Goal: Information Seeking & Learning: Learn about a topic

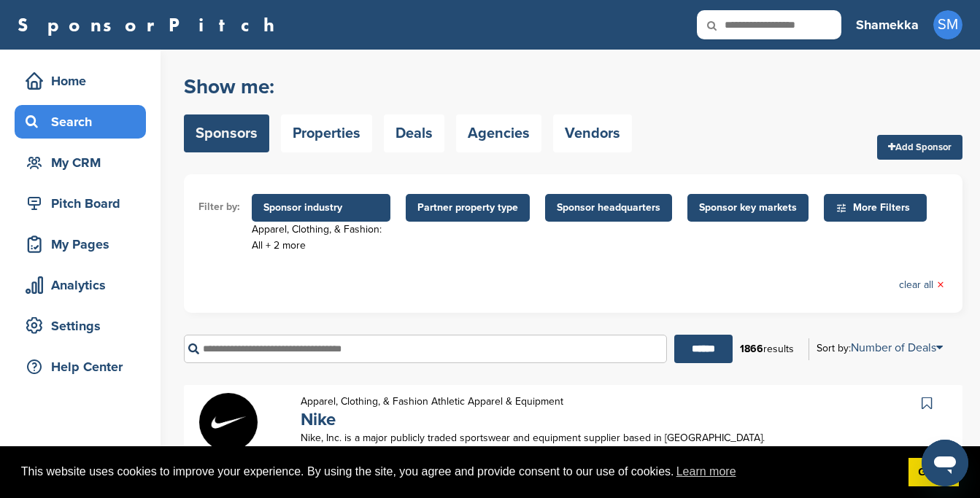
click at [774, 27] on input "text" at bounding box center [769, 24] width 145 height 29
type input "*********"
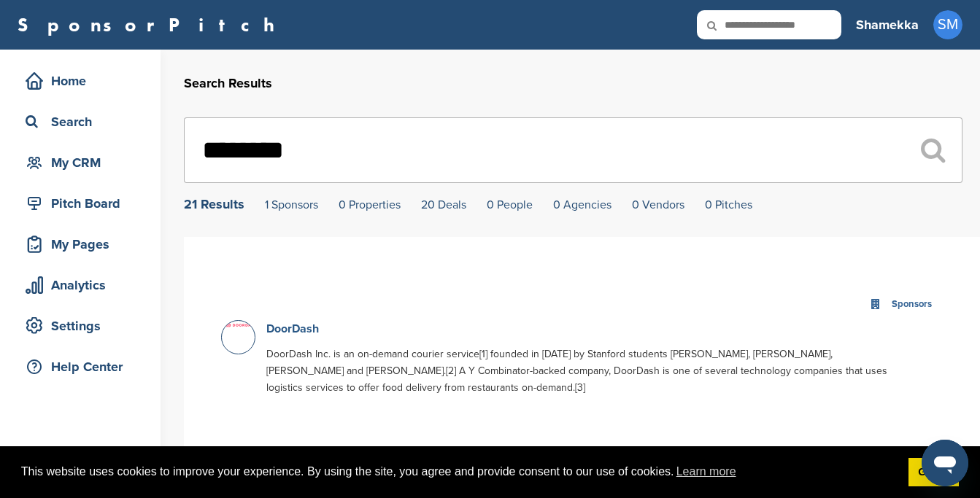
click at [302, 335] on link "DoorDash" at bounding box center [292, 329] width 53 height 15
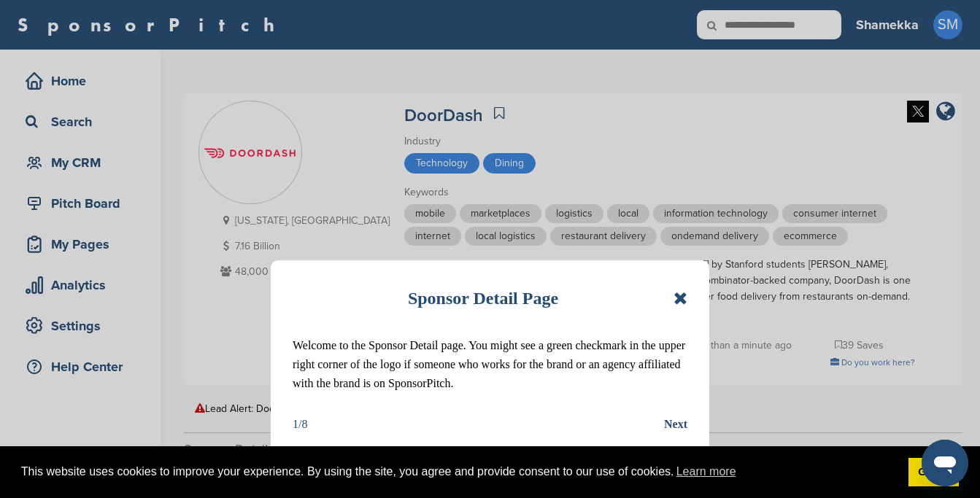
click at [680, 297] on icon at bounding box center [681, 299] width 14 height 18
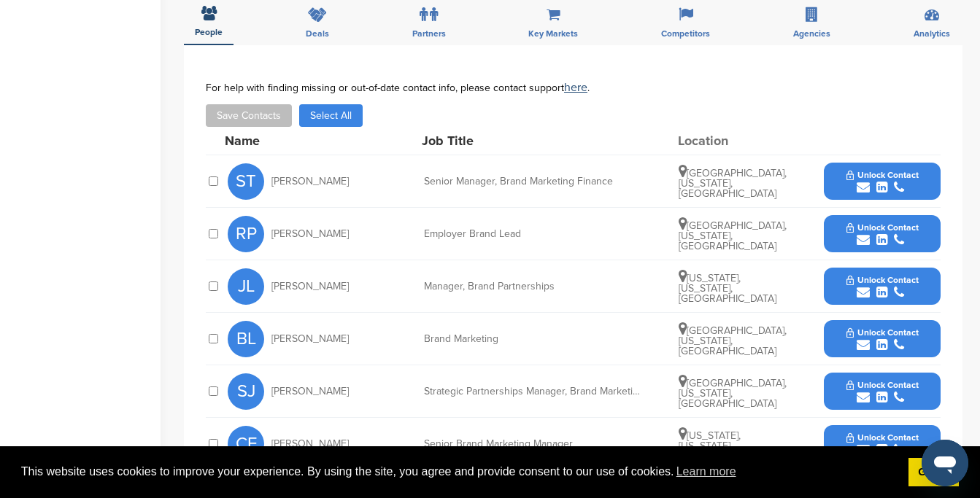
scroll to position [476, 0]
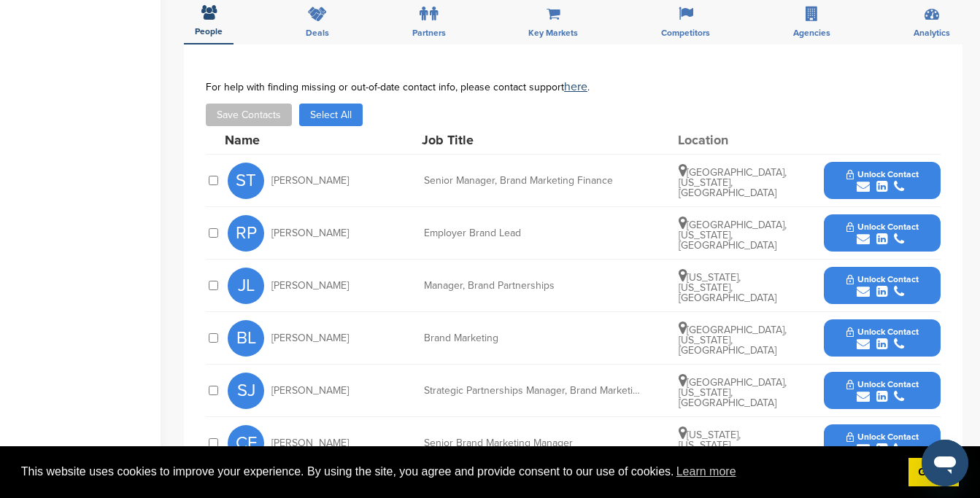
click at [872, 285] on div "submit" at bounding box center [883, 292] width 72 height 14
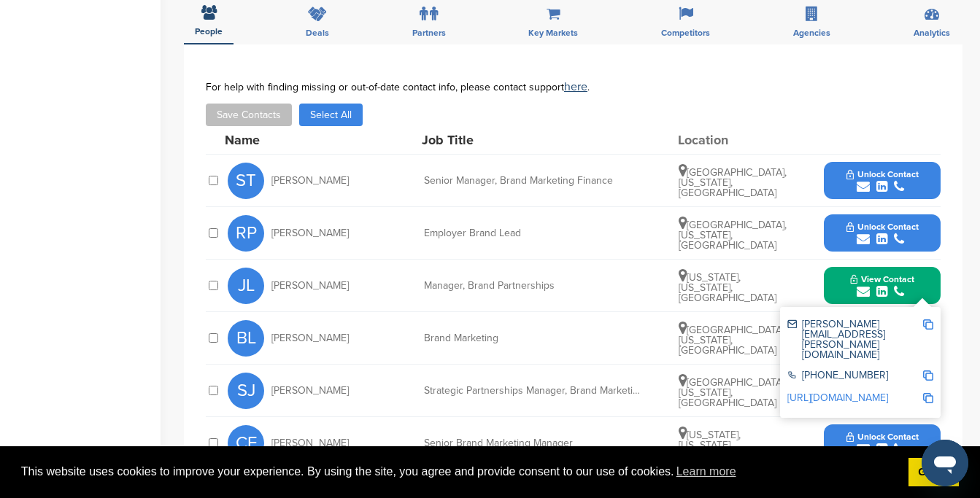
click at [928, 320] on img at bounding box center [928, 325] width 10 height 10
click at [158, 350] on div "Home Search My CRM Pitch Board My Pages Analytics Settings Help Center" at bounding box center [80, 221] width 161 height 1295
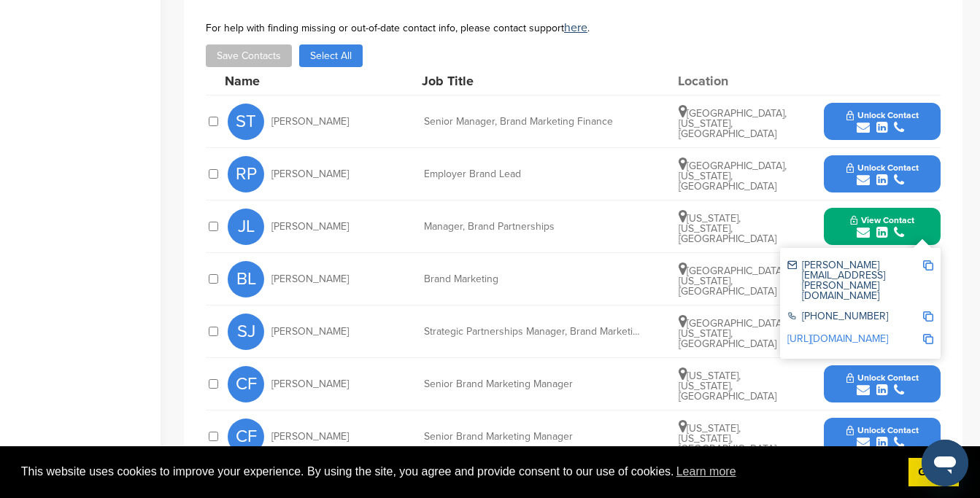
scroll to position [536, 0]
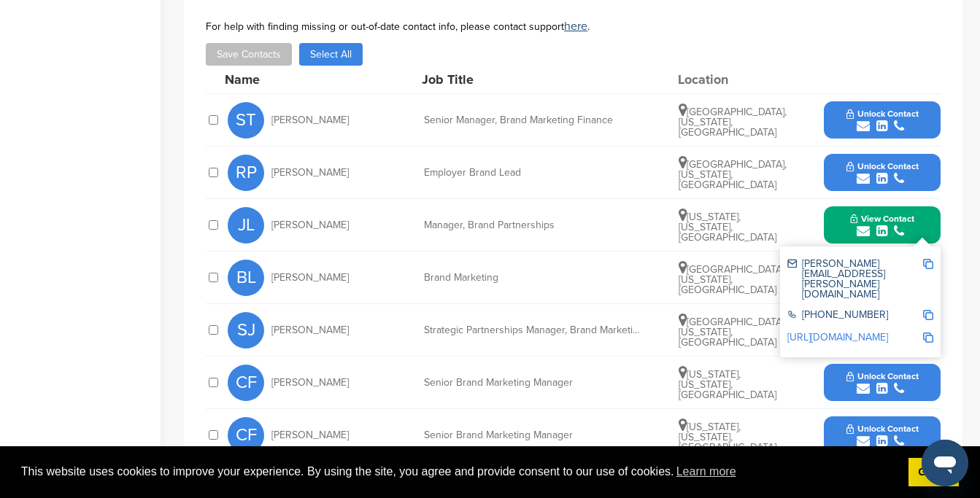
click at [130, 353] on div "Home Search My CRM Pitch Board My Pages Analytics Settings Help Center" at bounding box center [80, 160] width 161 height 1295
click at [889, 330] on div "submit" at bounding box center [883, 337] width 72 height 14
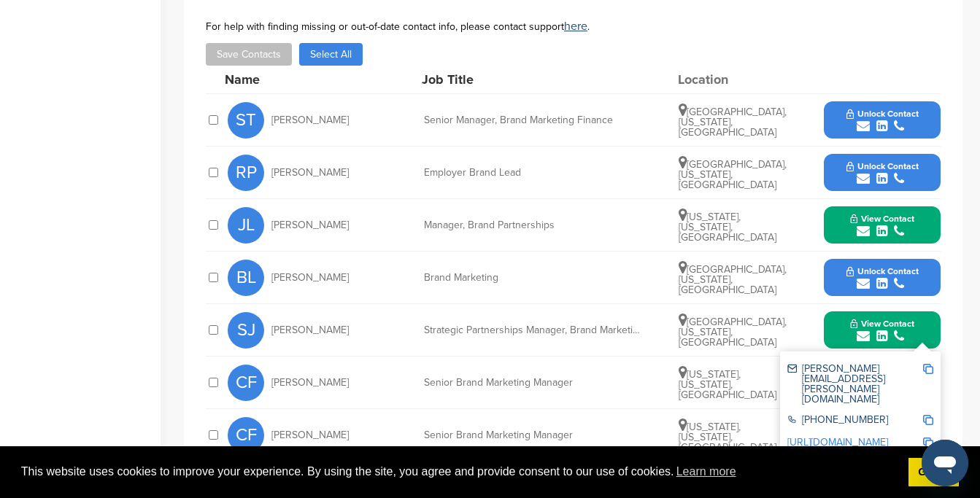
click at [928, 364] on img at bounding box center [928, 369] width 10 height 10
